Goal: Task Accomplishment & Management: Use online tool/utility

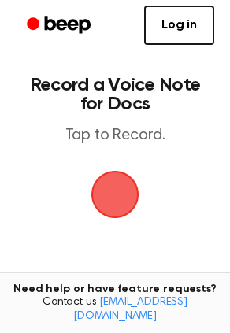
click at [110, 188] on span "button" at bounding box center [115, 194] width 44 height 44
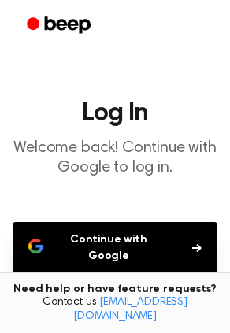
click at [133, 239] on button "Continue with Google" at bounding box center [115, 248] width 204 height 52
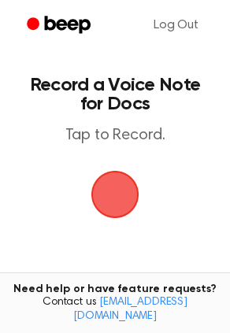
click at [111, 197] on span "button" at bounding box center [115, 194] width 44 height 44
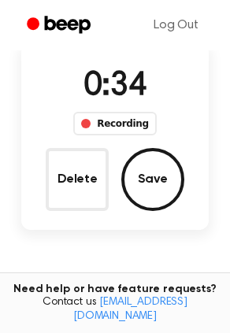
scroll to position [112, 0]
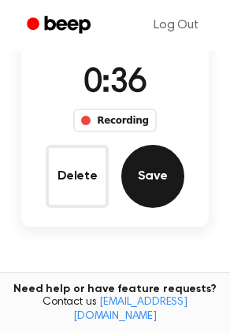
click at [157, 173] on button "Save" at bounding box center [152, 176] width 63 height 63
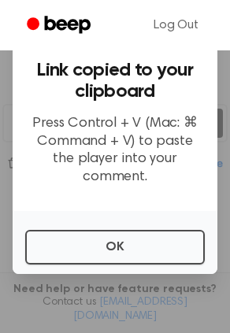
scroll to position [19, 0]
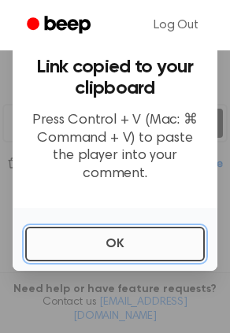
click at [122, 237] on button "OK" at bounding box center [114, 244] width 179 height 35
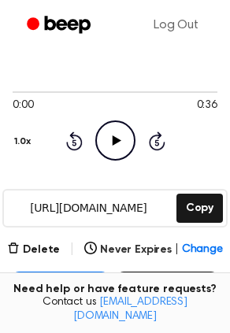
scroll to position [102, 0]
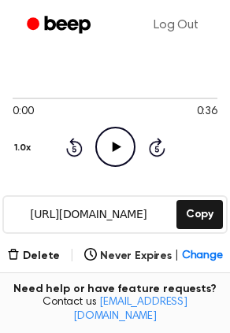
click at [112, 149] on icon at bounding box center [116, 147] width 9 height 10
